Goal: Task Accomplishment & Management: Use online tool/utility

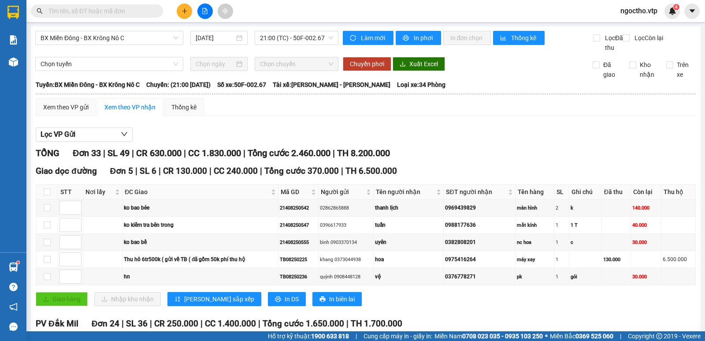
click at [52, 12] on input "text" at bounding box center [100, 11] width 104 height 10
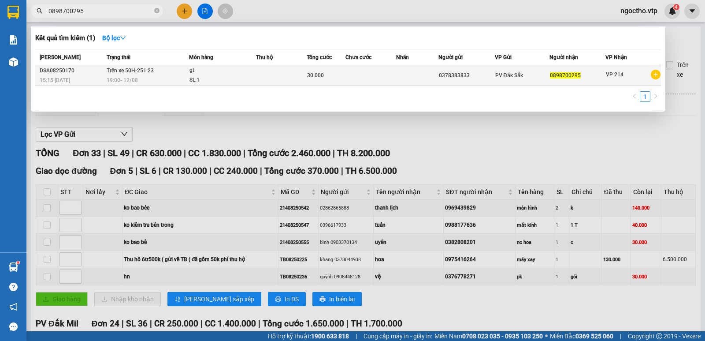
type input "0898700295"
click at [151, 80] on div "19:00 [DATE]" at bounding box center [148, 80] width 82 height 10
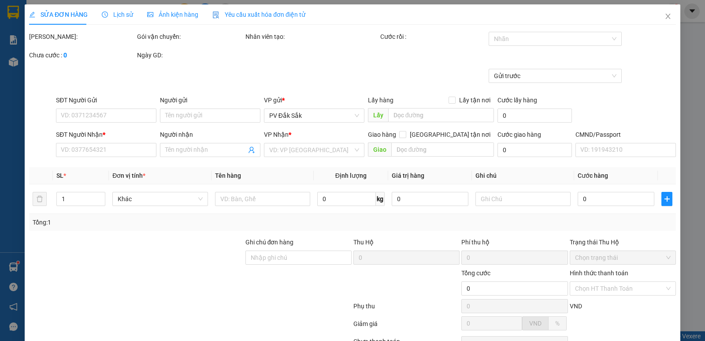
type input "0378383833"
type input "0898700295"
type input "30.000"
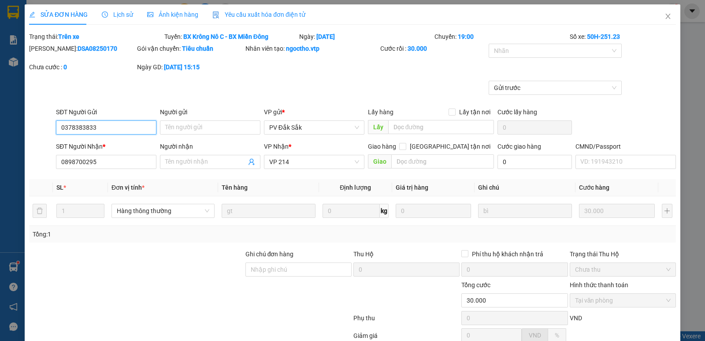
type input "1.500"
click at [664, 13] on span "Close" at bounding box center [668, 16] width 25 height 25
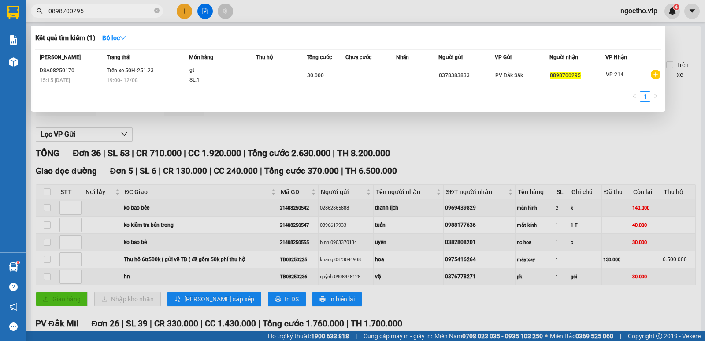
click at [81, 12] on input "0898700295" at bounding box center [100, 11] width 104 height 10
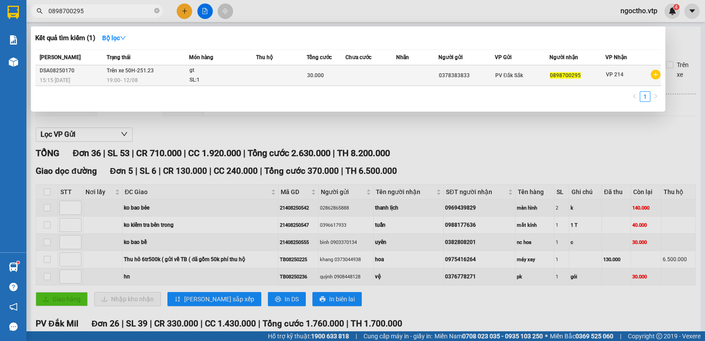
click at [131, 75] on td "Trên xe 50H-251.23 19:00 [DATE]" at bounding box center [146, 75] width 85 height 21
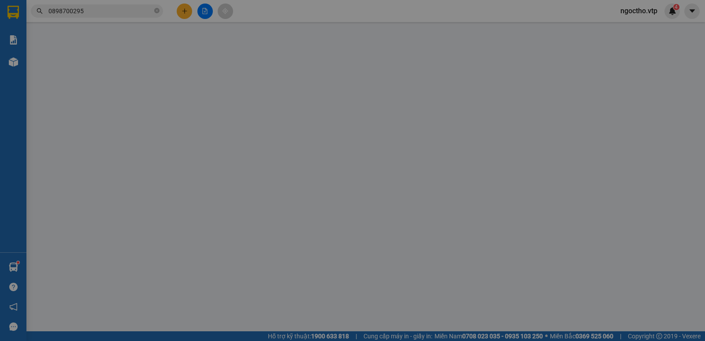
type input "1.500"
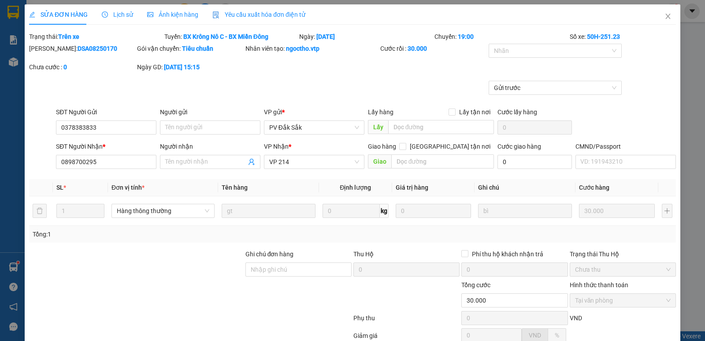
type input "0378383833"
type input "0898700295"
type input "30.000"
drag, startPoint x: 662, startPoint y: 18, endPoint x: 620, endPoint y: 0, distance: 45.0
click at [665, 18] on icon "close" at bounding box center [668, 16] width 7 height 7
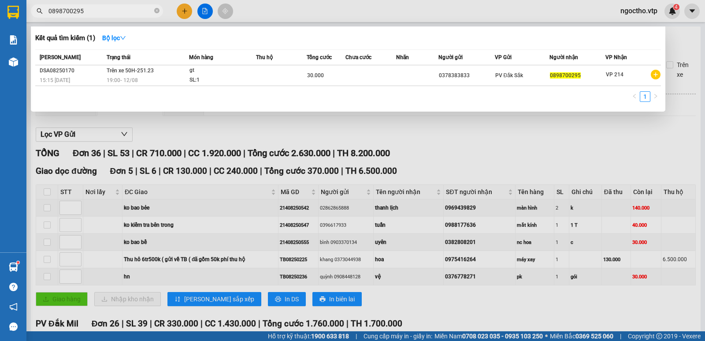
click at [93, 11] on input "0898700295" at bounding box center [100, 11] width 104 height 10
drag, startPoint x: 113, startPoint y: 8, endPoint x: 0, endPoint y: 12, distance: 113.4
click at [0, 7] on section "Kết quả tìm kiếm ( 1 ) Bộ lọc Mã ĐH Trạng thái Món hàng Thu hộ Tổng cước Chưa c…" at bounding box center [352, 170] width 705 height 341
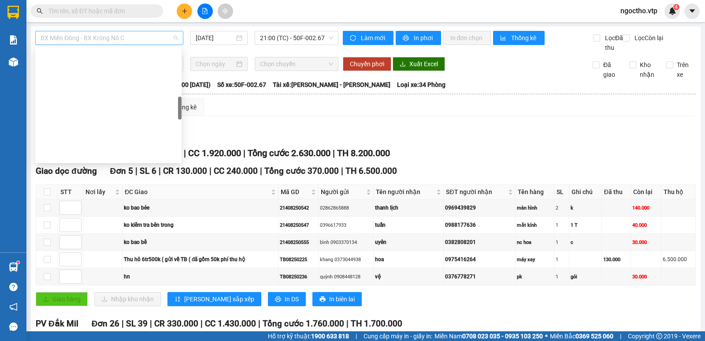
click at [139, 32] on span "BX Miền Đông - BX Krông Nô C" at bounding box center [110, 37] width 138 height 13
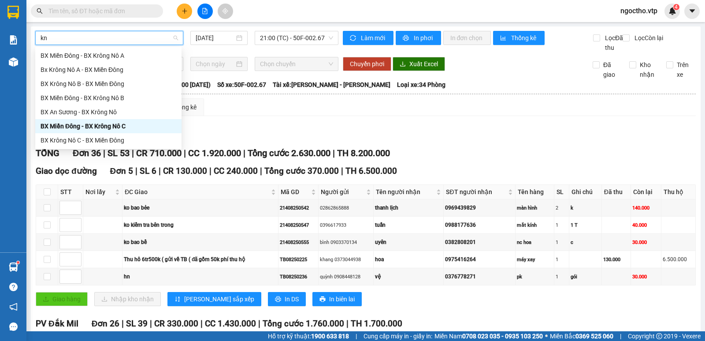
type input "knc"
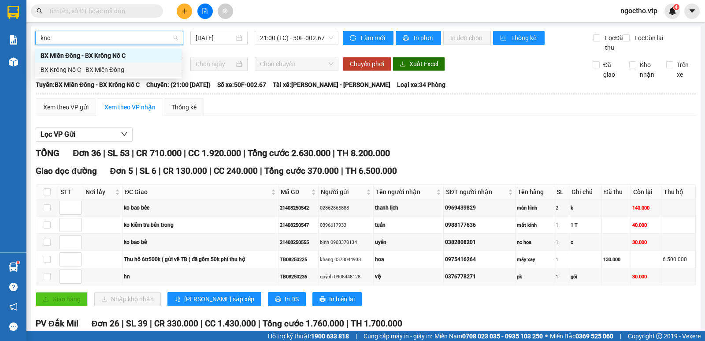
click at [105, 68] on div "BX Krông Nô C - BX Miền Đông" at bounding box center [109, 70] width 136 height 10
type input "[DATE]"
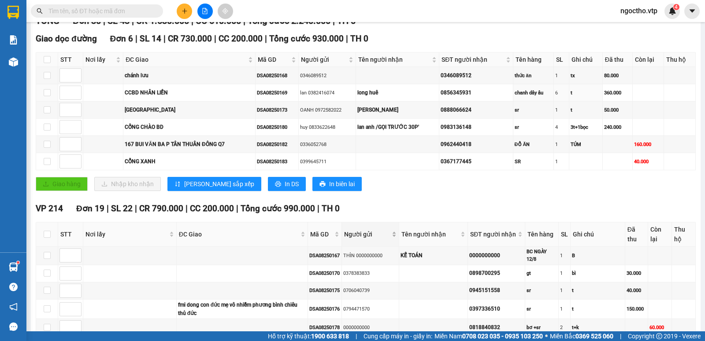
scroll to position [265, 0]
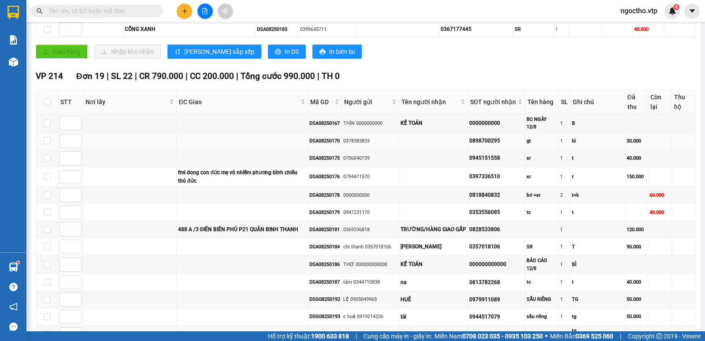
click at [503, 145] on div "0898700295" at bounding box center [497, 141] width 54 height 8
click at [281, 150] on td at bounding box center [242, 141] width 131 height 17
drag, startPoint x: 210, startPoint y: 150, endPoint x: 195, endPoint y: 150, distance: 15.4
click at [209, 150] on td at bounding box center [242, 141] width 131 height 17
drag, startPoint x: 157, startPoint y: 151, endPoint x: 127, endPoint y: 152, distance: 30.0
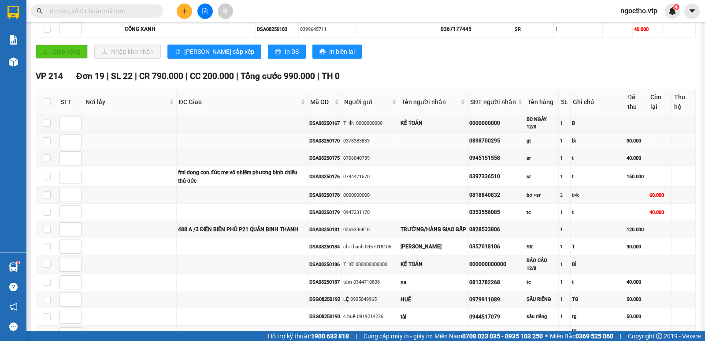
click at [157, 150] on td at bounding box center [129, 141] width 93 height 17
click at [121, 150] on td at bounding box center [129, 141] width 93 height 17
drag, startPoint x: 98, startPoint y: 145, endPoint x: 79, endPoint y: 144, distance: 19.0
click at [97, 145] on td at bounding box center [129, 141] width 93 height 17
type input "1"
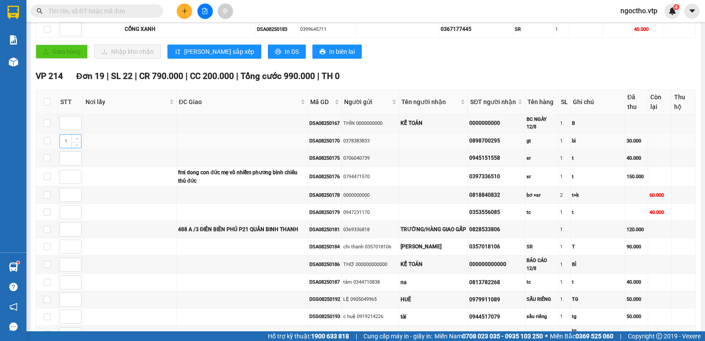
click at [78, 142] on span "Increase Value" at bounding box center [76, 138] width 10 height 8
click at [50, 144] on input "checkbox" at bounding box center [47, 140] width 7 height 7
checkbox input "true"
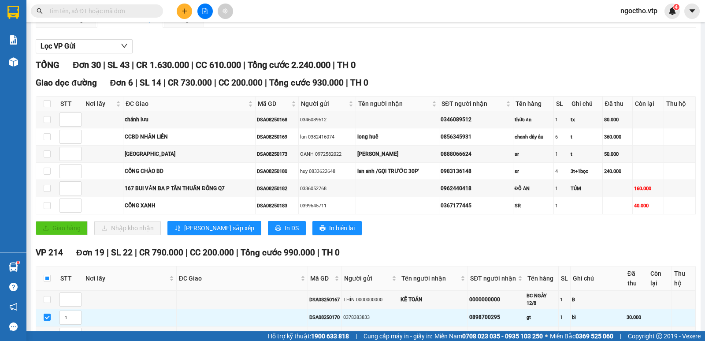
scroll to position [0, 0]
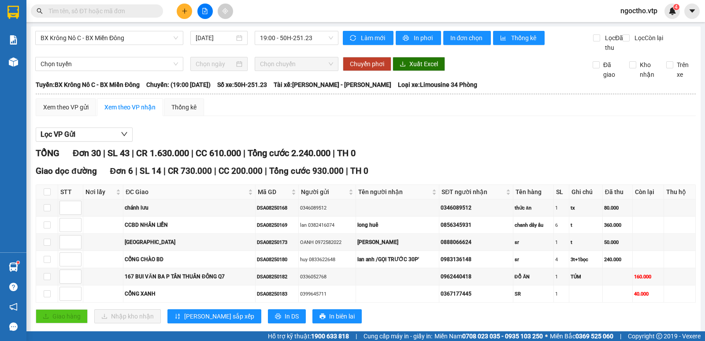
click at [77, 8] on input "text" at bounding box center [100, 11] width 104 height 10
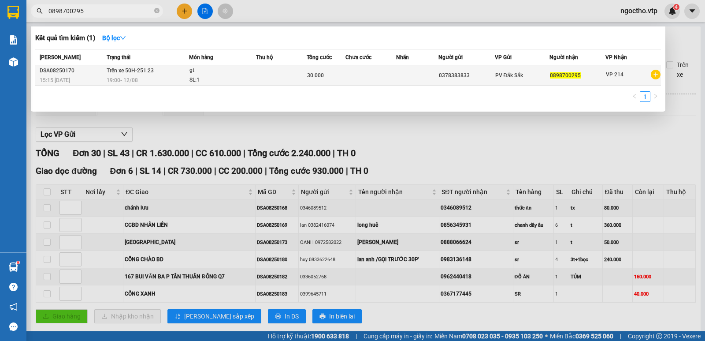
type input "0898700295"
click at [287, 67] on td at bounding box center [281, 75] width 51 height 21
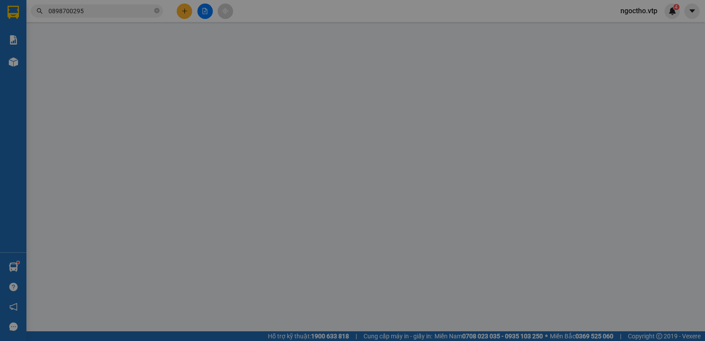
type input "1.500"
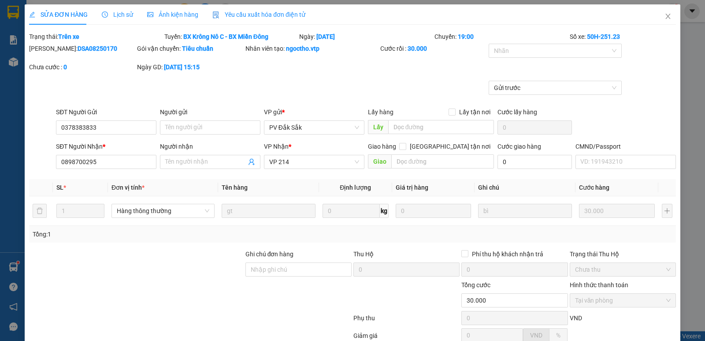
type input "0378383833"
type input "0898700295"
type input "30.000"
click at [181, 163] on input "Người nhận" at bounding box center [205, 162] width 81 height 10
type input "g"
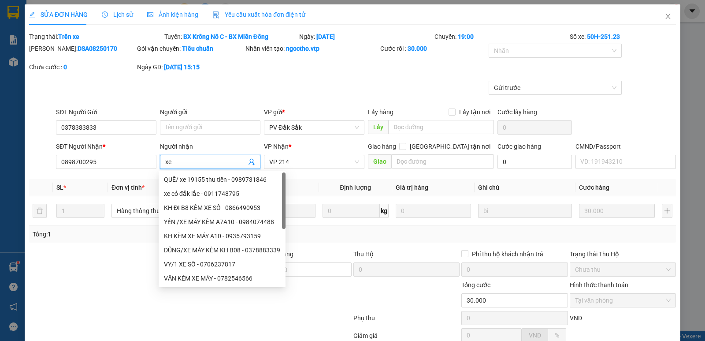
type input "x"
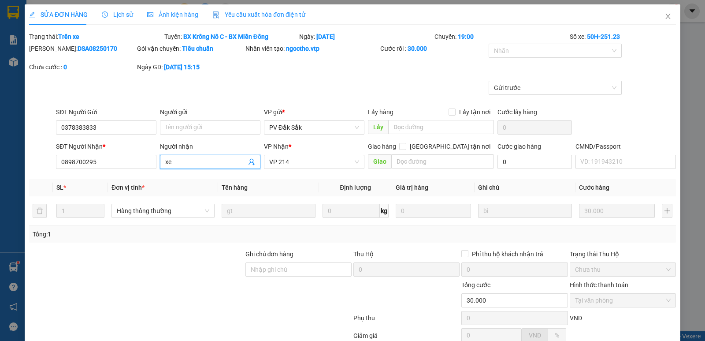
type input "x"
type input "gửi xe 0267 sáng mai"
click at [656, 15] on span "Close" at bounding box center [668, 16] width 25 height 25
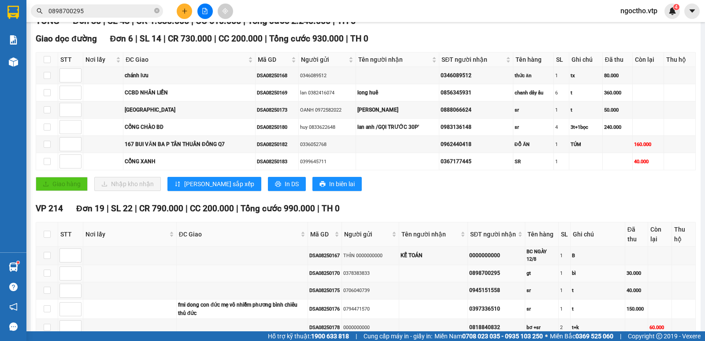
scroll to position [220, 0]
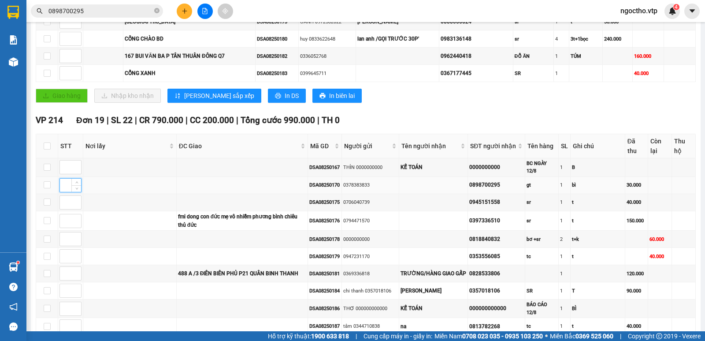
click at [64, 192] on input at bounding box center [70, 185] width 21 height 13
click at [48, 188] on input "checkbox" at bounding box center [47, 184] width 7 height 7
checkbox input "true"
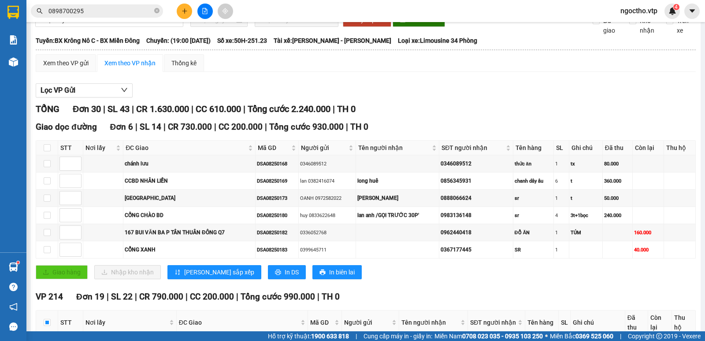
scroll to position [0, 0]
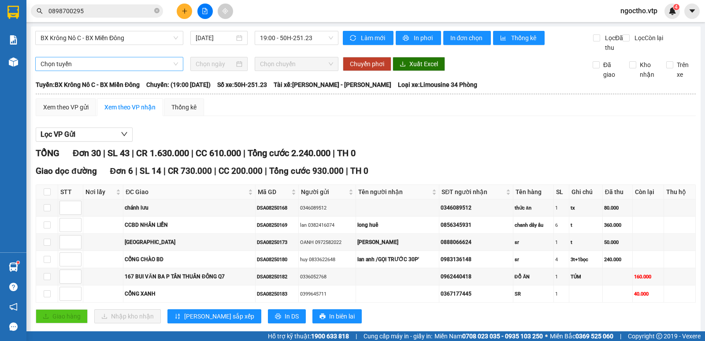
click at [78, 71] on span "Chọn tuyến" at bounding box center [110, 63] width 138 height 13
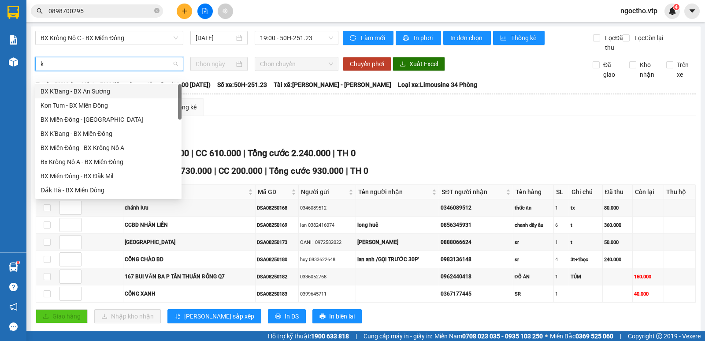
type input "kn"
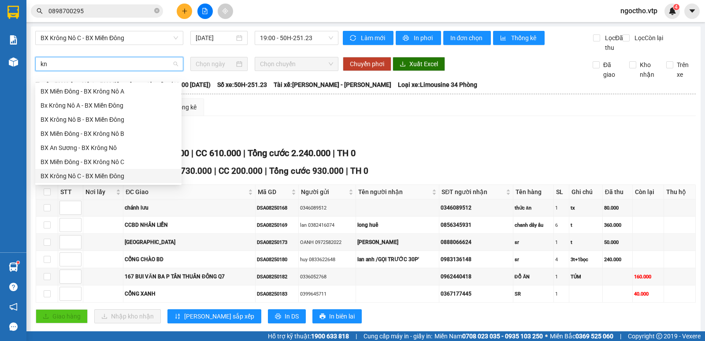
click at [91, 177] on div "BX Krông Nô C - BX Miền Đông" at bounding box center [109, 176] width 136 height 10
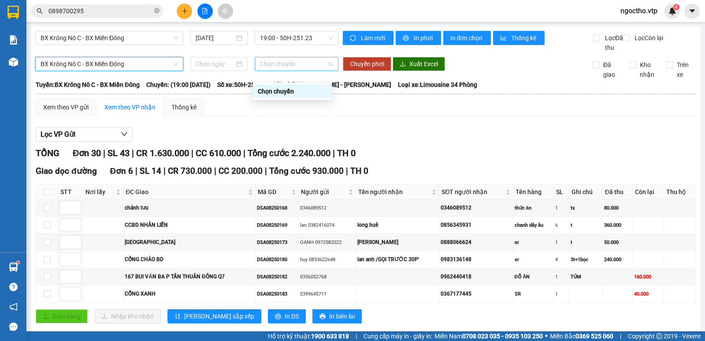
click at [273, 71] on span "Chọn chuyến" at bounding box center [296, 63] width 73 height 13
click at [230, 69] on input at bounding box center [215, 64] width 39 height 10
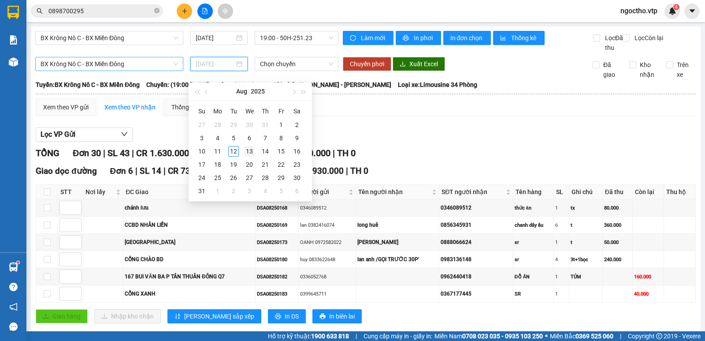
type input "[DATE]"
click at [246, 147] on div "13" at bounding box center [249, 151] width 11 height 11
type input "[DATE]"
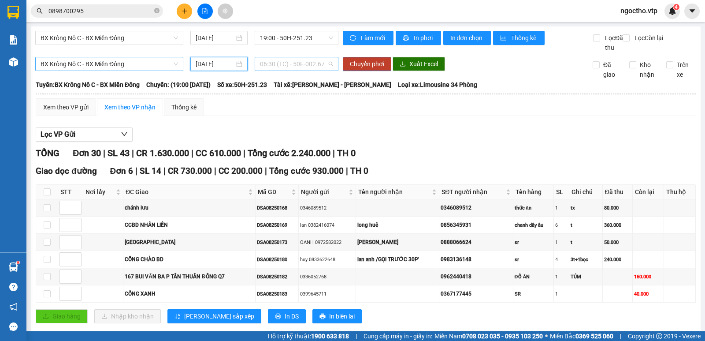
click at [301, 71] on span "06:30 (TC) - 50F-002.67" at bounding box center [296, 63] width 73 height 13
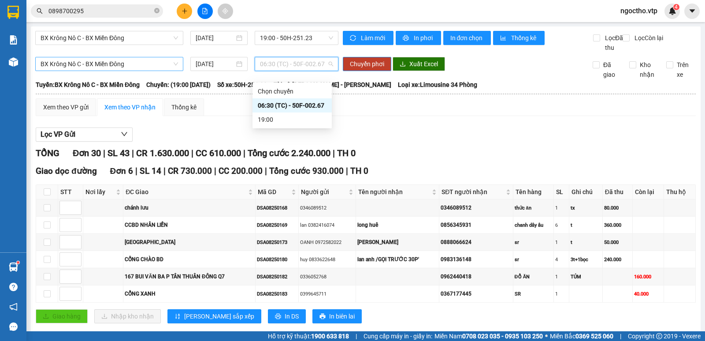
click at [302, 105] on div "06:30 (TC) - 50F-002.67" at bounding box center [292, 106] width 69 height 10
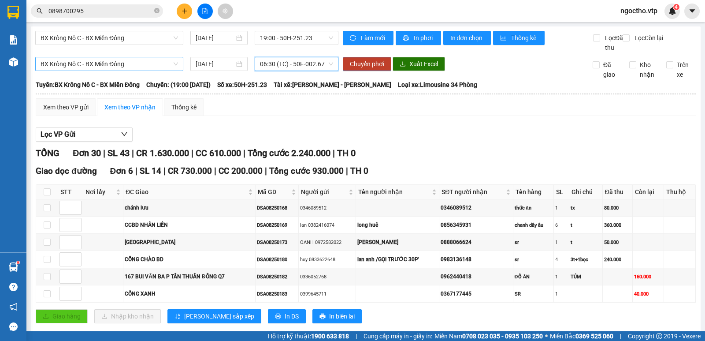
click at [360, 69] on span "Chuyển phơi" at bounding box center [367, 64] width 34 height 10
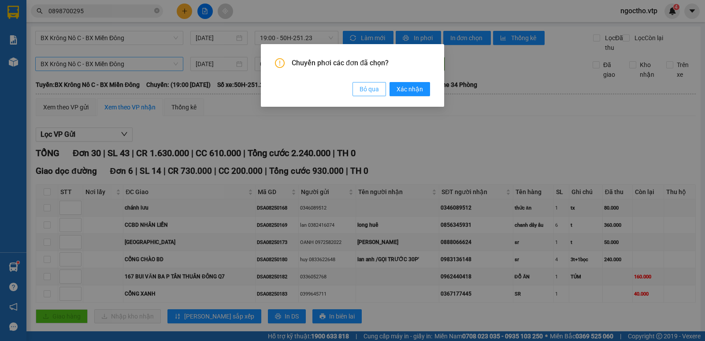
click at [369, 90] on span "Bỏ qua" at bounding box center [369, 89] width 19 height 10
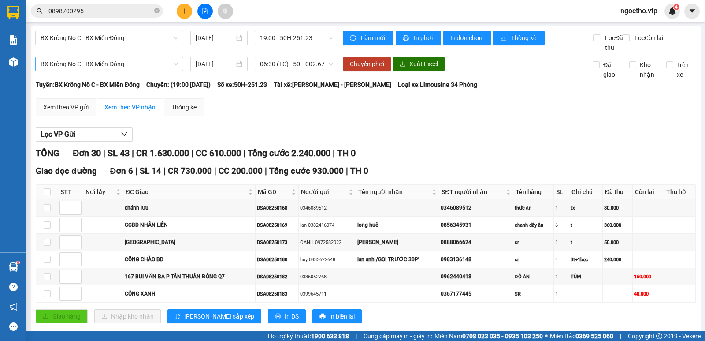
click at [366, 69] on span "Chuyển phơi" at bounding box center [367, 64] width 34 height 10
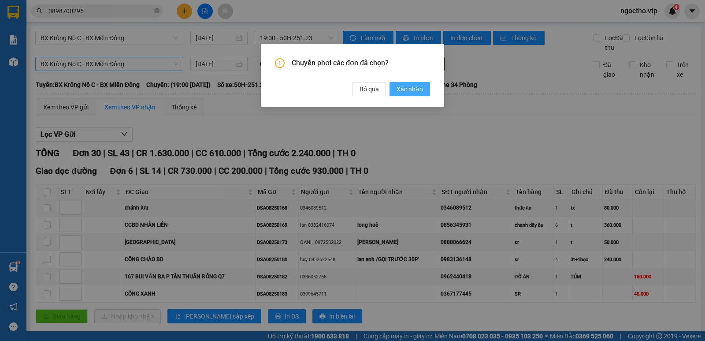
click at [411, 94] on span "Xác nhận" at bounding box center [410, 89] width 26 height 10
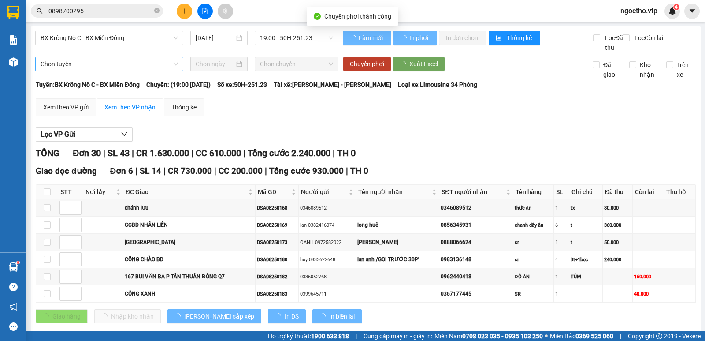
checkbox input "true"
type input "[DATE]"
checkbox input "false"
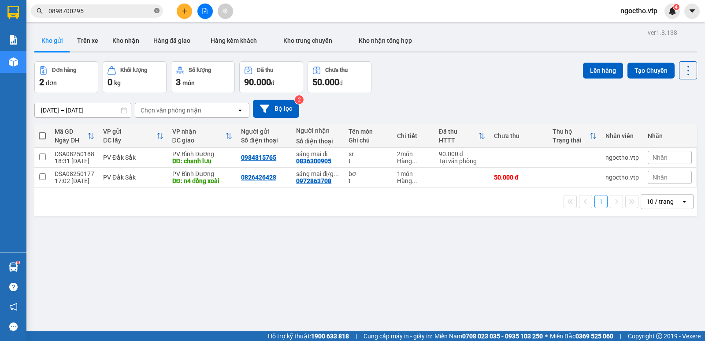
click at [155, 10] on icon "close-circle" at bounding box center [156, 10] width 5 height 5
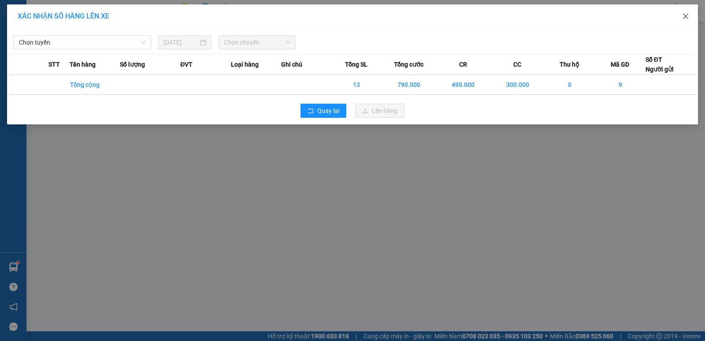
click at [681, 17] on span "Close" at bounding box center [686, 16] width 25 height 25
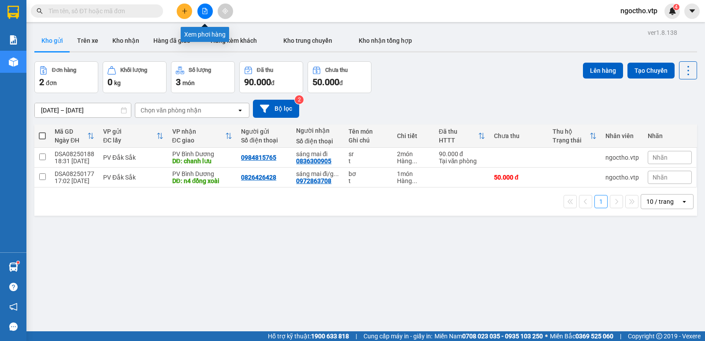
click at [205, 15] on button at bounding box center [205, 11] width 15 height 15
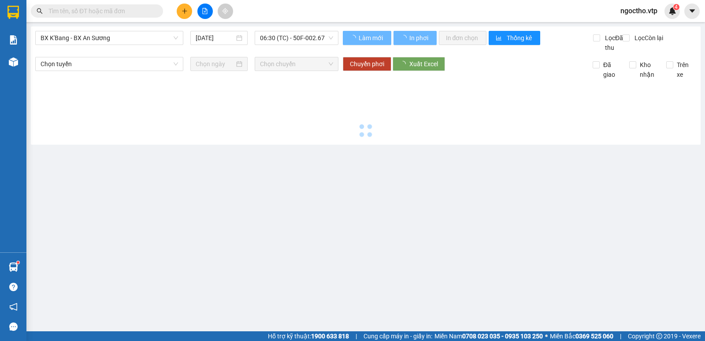
type input "[DATE]"
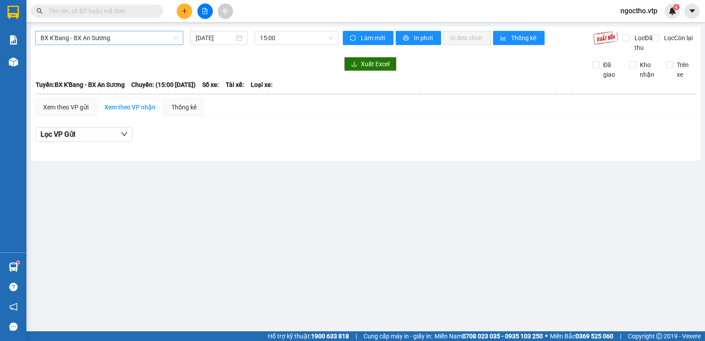
click at [128, 36] on span "BX K'Bang - BX An Sương" at bounding box center [110, 37] width 138 height 13
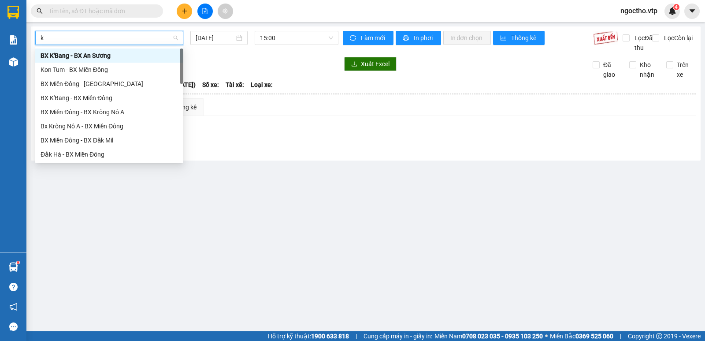
type input "kn"
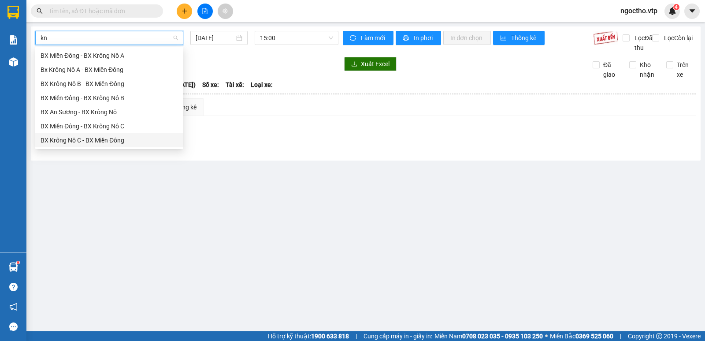
click at [74, 141] on div "BX Krông Nô C - BX Miền Đông" at bounding box center [110, 140] width 138 height 10
type input "[DATE]"
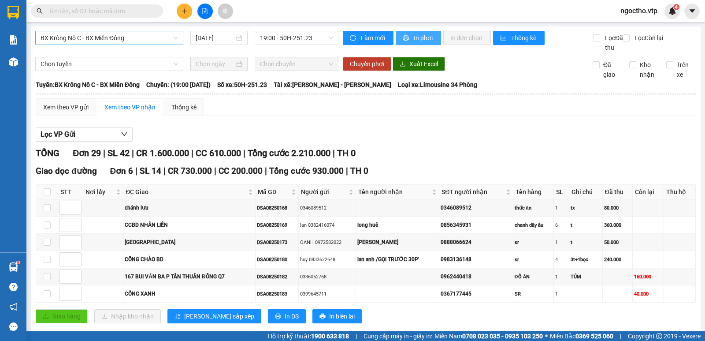
click at [418, 39] on span "In phơi" at bounding box center [424, 38] width 20 height 10
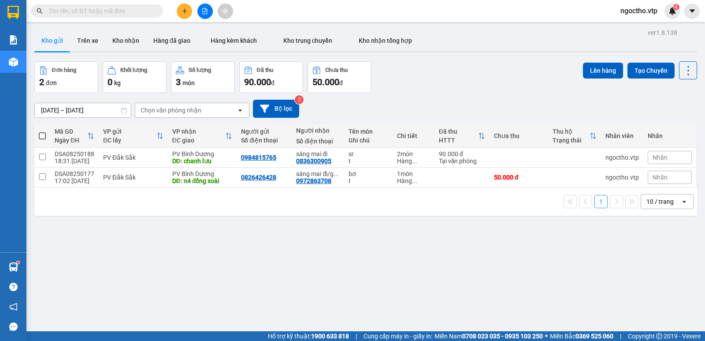
click at [64, 12] on input "text" at bounding box center [100, 11] width 104 height 10
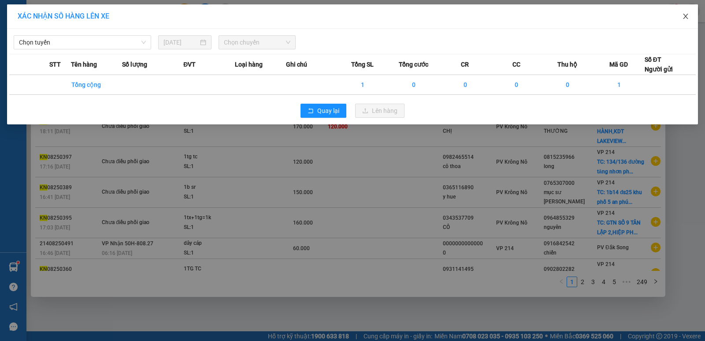
click at [684, 15] on icon "close" at bounding box center [685, 16] width 5 height 5
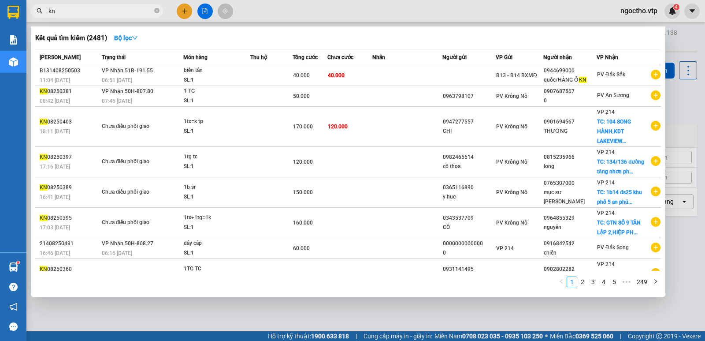
click at [61, 14] on input "kn" at bounding box center [100, 11] width 104 height 10
type input "k"
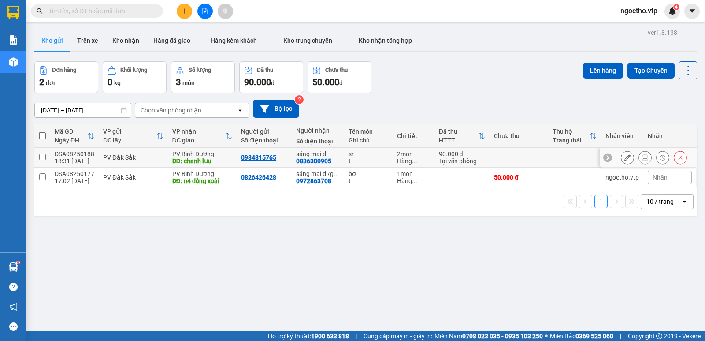
click at [47, 155] on td at bounding box center [42, 158] width 16 height 20
checkbox input "true"
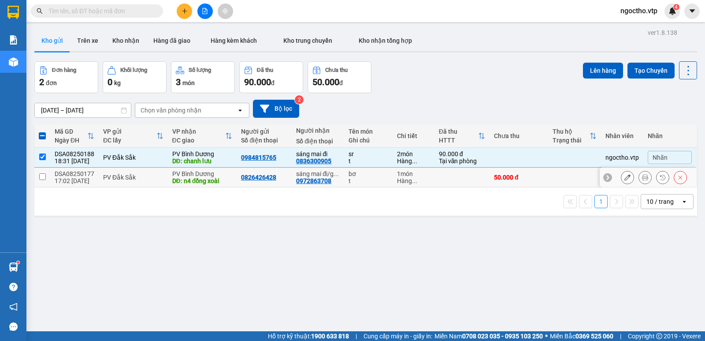
click at [44, 170] on td at bounding box center [42, 178] width 16 height 20
checkbox input "true"
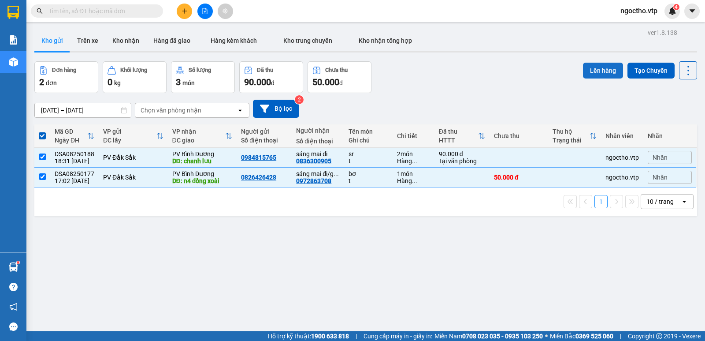
click at [596, 74] on button "Lên hàng" at bounding box center [603, 71] width 40 height 16
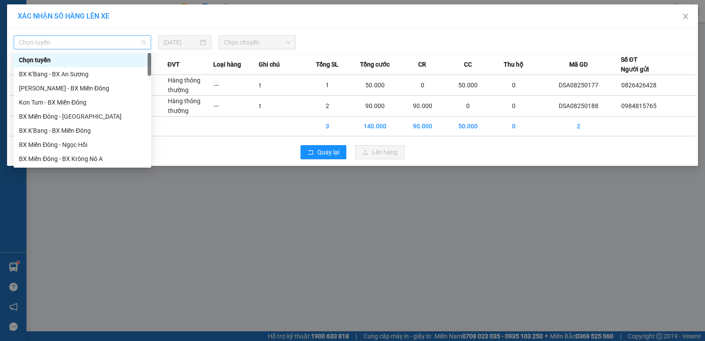
click at [74, 36] on span "Chọn tuyến" at bounding box center [82, 42] width 127 height 13
type input "kn"
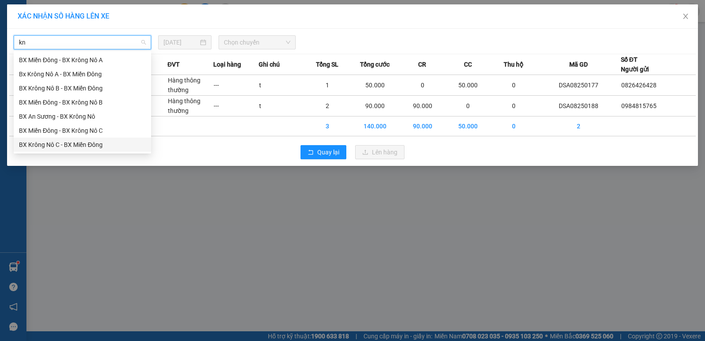
click at [37, 147] on div "BX Krông Nô C - BX Miền Đông" at bounding box center [82, 145] width 127 height 10
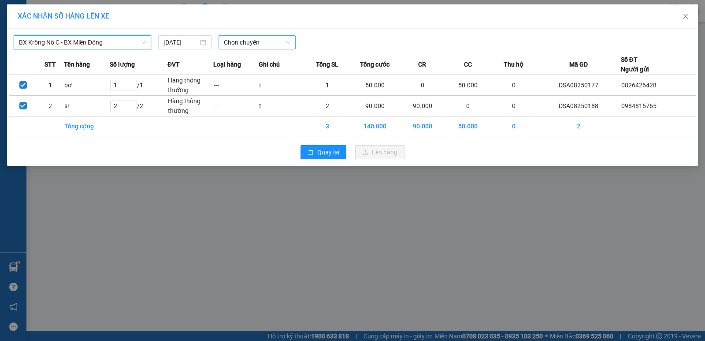
click at [242, 40] on span "Chọn chuyến" at bounding box center [257, 42] width 67 height 13
click at [256, 71] on div "19:00 - 50H-251.23" at bounding box center [258, 74] width 69 height 10
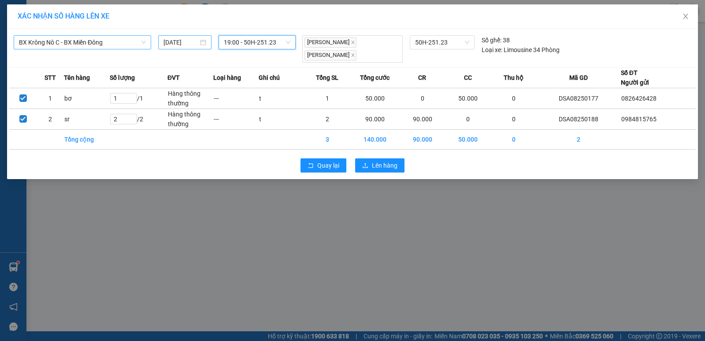
click at [194, 47] on input "[DATE]" at bounding box center [181, 42] width 35 height 10
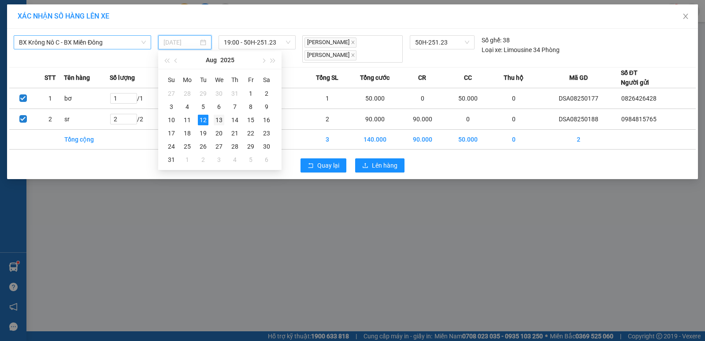
click at [221, 114] on td "13" at bounding box center [219, 119] width 16 height 13
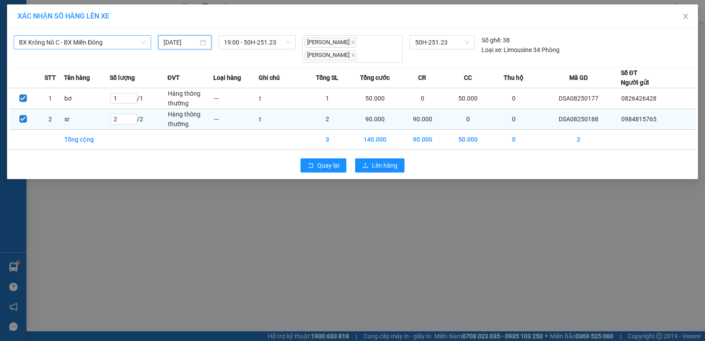
type input "[DATE]"
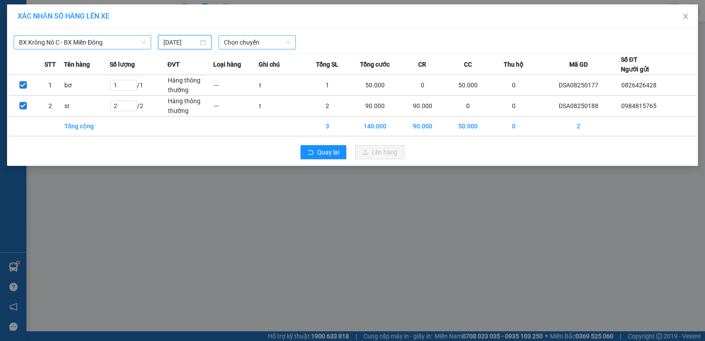
click at [270, 43] on span "Chọn chuyến" at bounding box center [257, 42] width 67 height 13
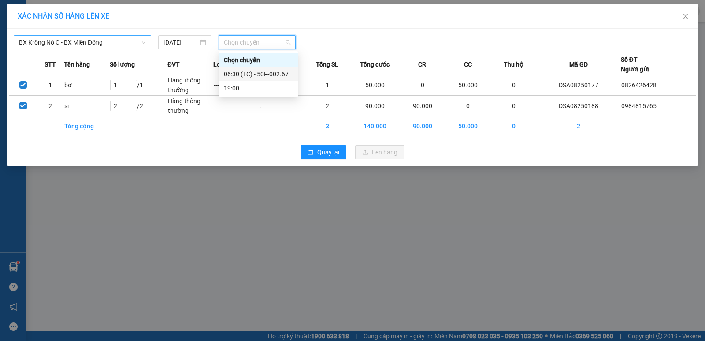
click at [265, 74] on div "06:30 (TC) - 50F-002.67" at bounding box center [258, 74] width 69 height 10
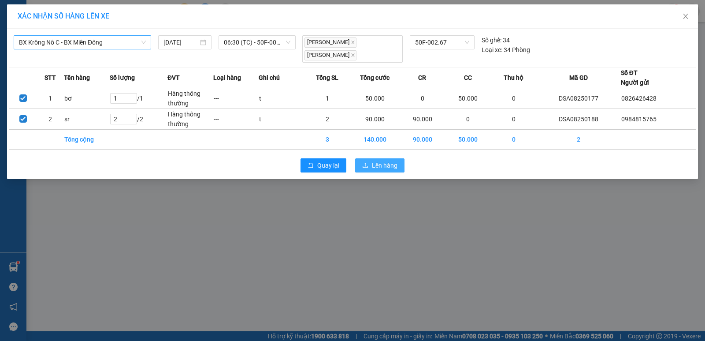
click at [375, 163] on span "Lên hàng" at bounding box center [385, 165] width 26 height 10
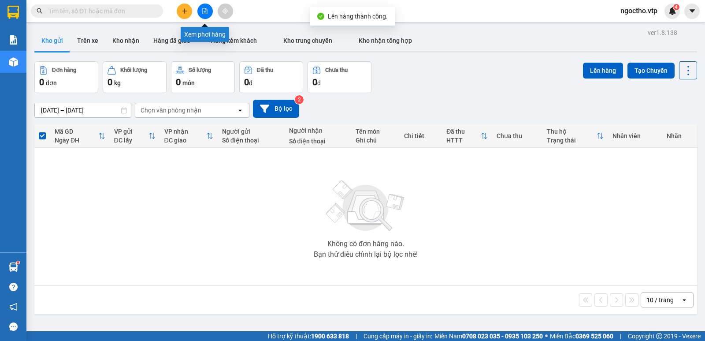
click at [201, 15] on button at bounding box center [205, 11] width 15 height 15
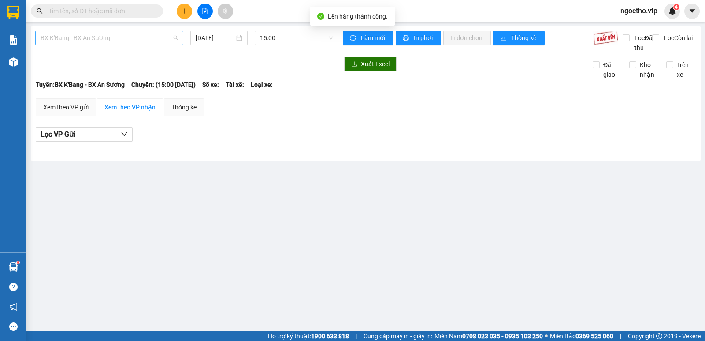
click at [133, 39] on span "BX K'Bang - BX An Sương" at bounding box center [110, 37] width 138 height 13
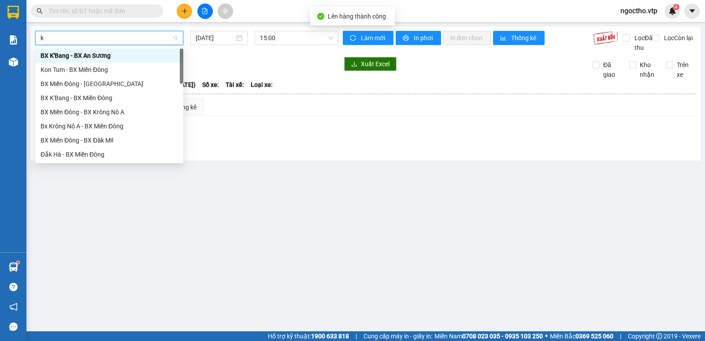
type input "kn"
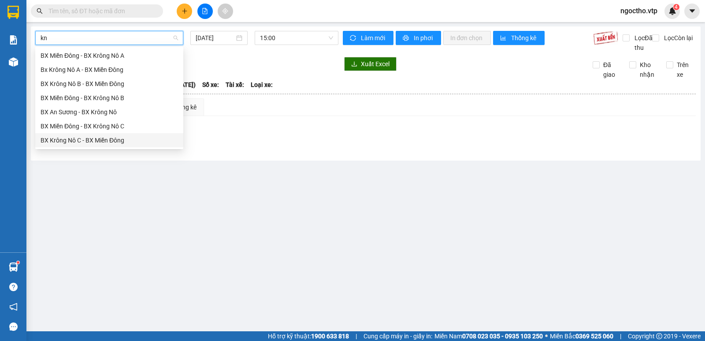
click at [59, 139] on div "BX Krông Nô C - BX Miền Đông" at bounding box center [110, 140] width 138 height 10
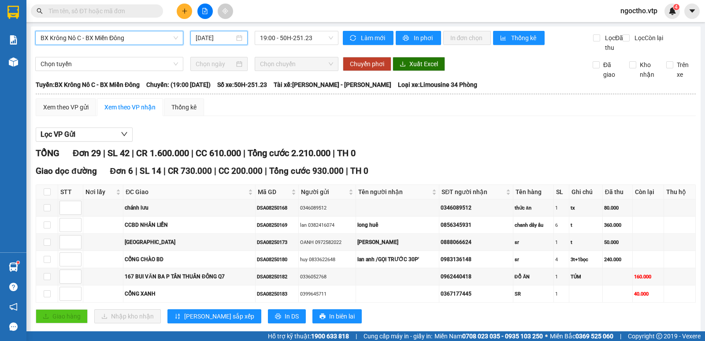
click at [229, 40] on input "[DATE]" at bounding box center [215, 38] width 39 height 10
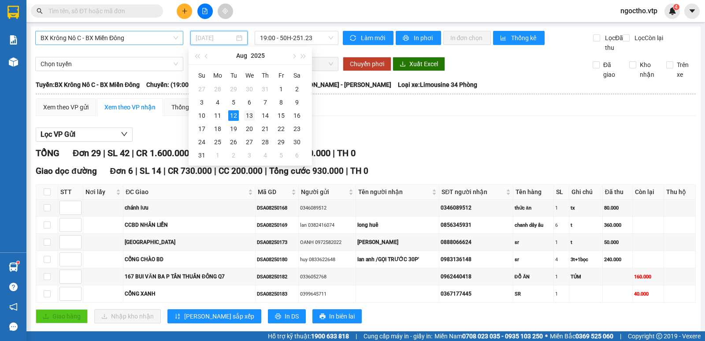
click at [247, 114] on div "13" at bounding box center [249, 115] width 11 height 11
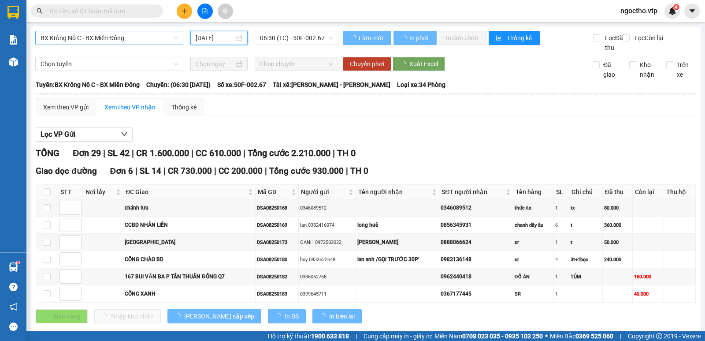
type input "[DATE]"
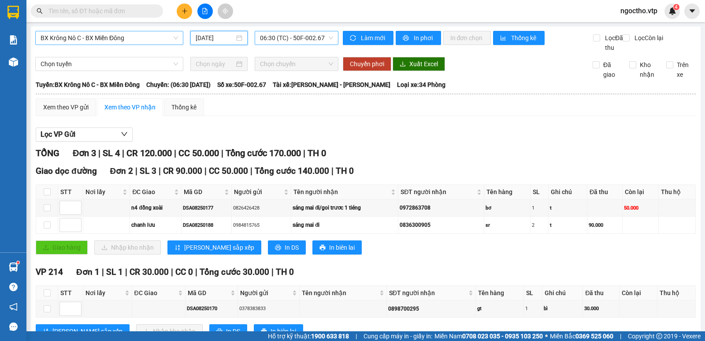
click at [309, 37] on span "06:30 (TC) - 50F-002.67" at bounding box center [296, 37] width 73 height 13
click at [298, 69] on div "06:30 (TC) - 50F-002.67" at bounding box center [292, 70] width 69 height 10
